Goal: Find specific page/section: Find specific page/section

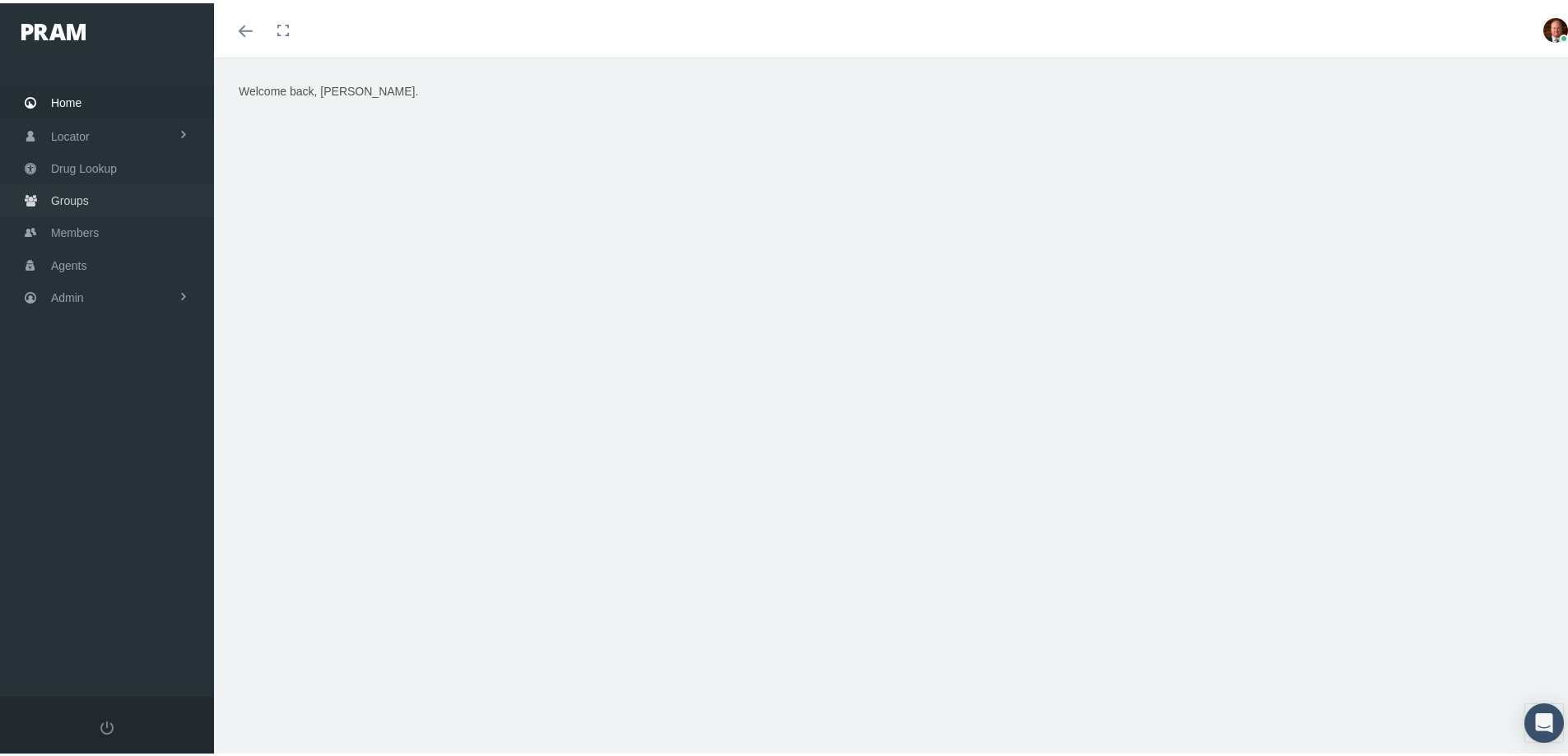
click at [86, 197] on span "Groups" at bounding box center [69, 197] width 37 height 31
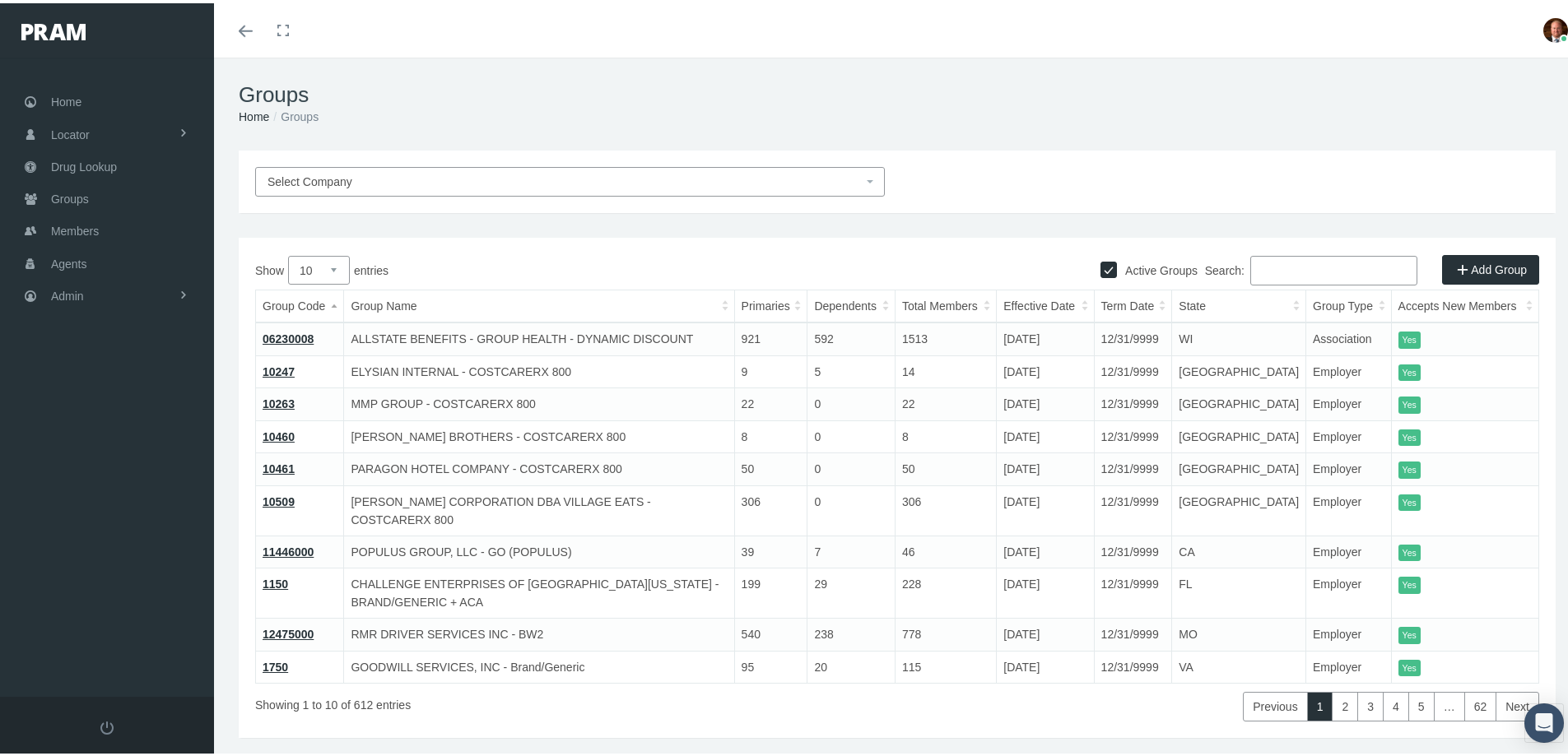
click at [1282, 268] on input "Search:" at bounding box center [1333, 268] width 167 height 29
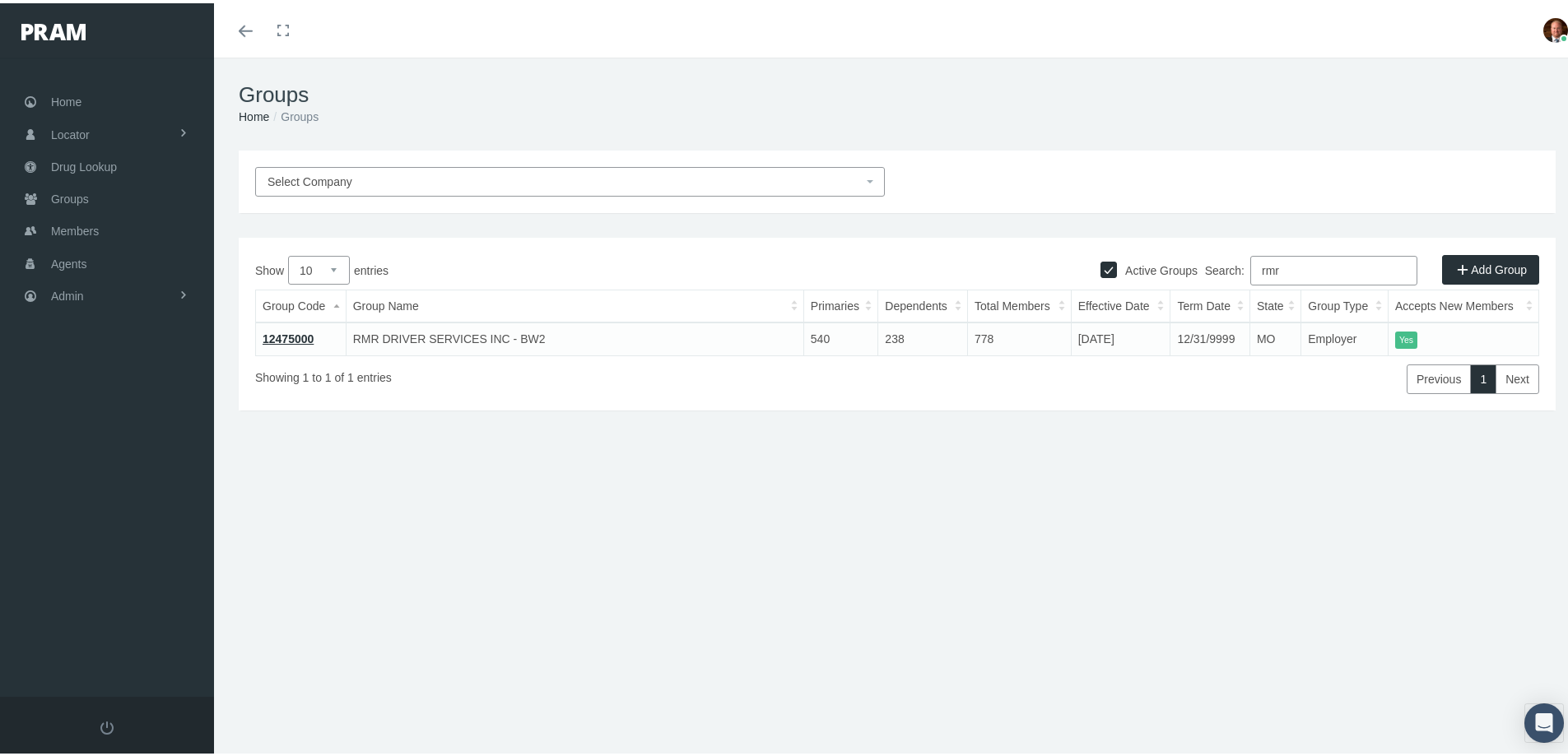
type input "rmr"
click at [301, 334] on link "12475000" at bounding box center [289, 336] width 51 height 13
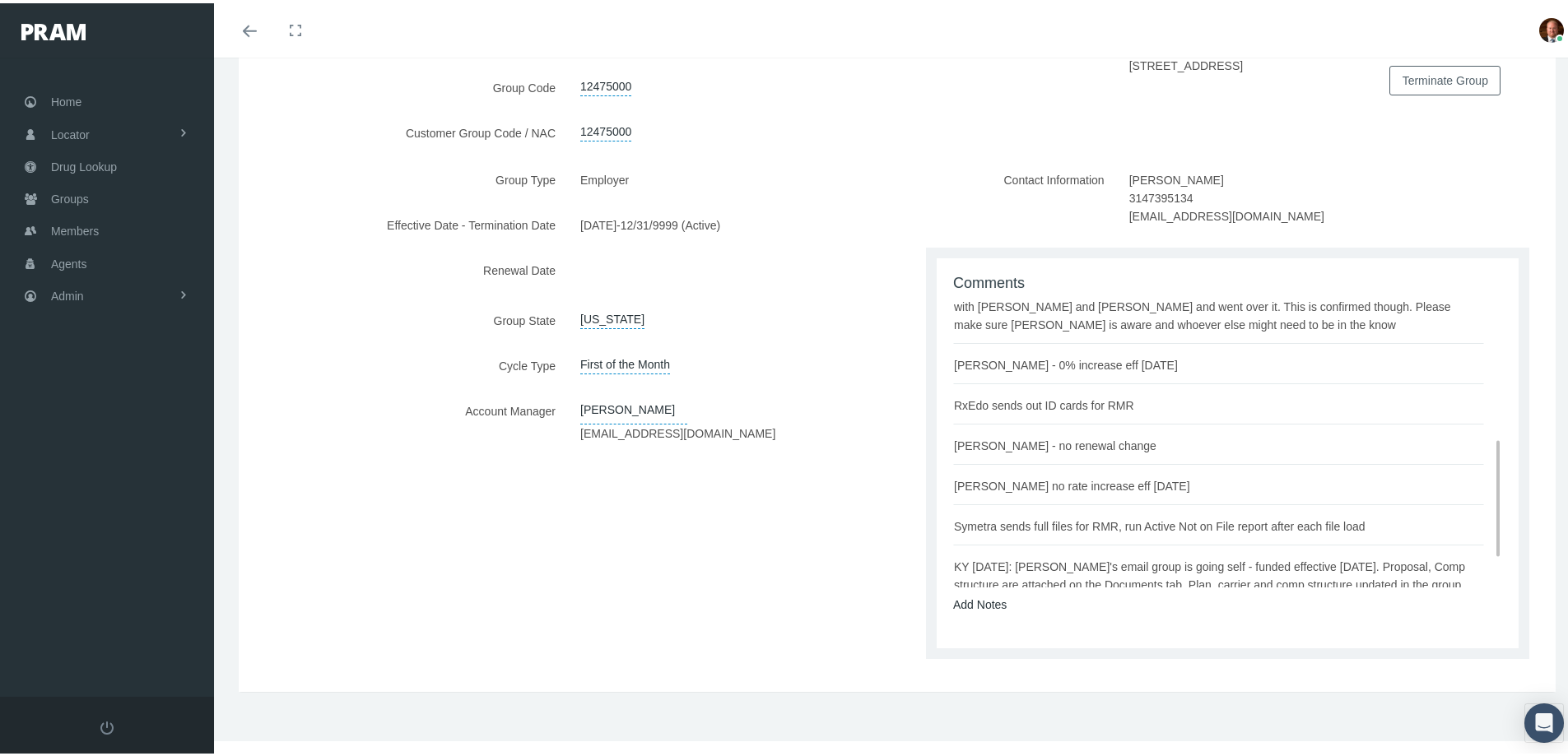
scroll to position [404, 0]
